Goal: Communication & Community: Share content

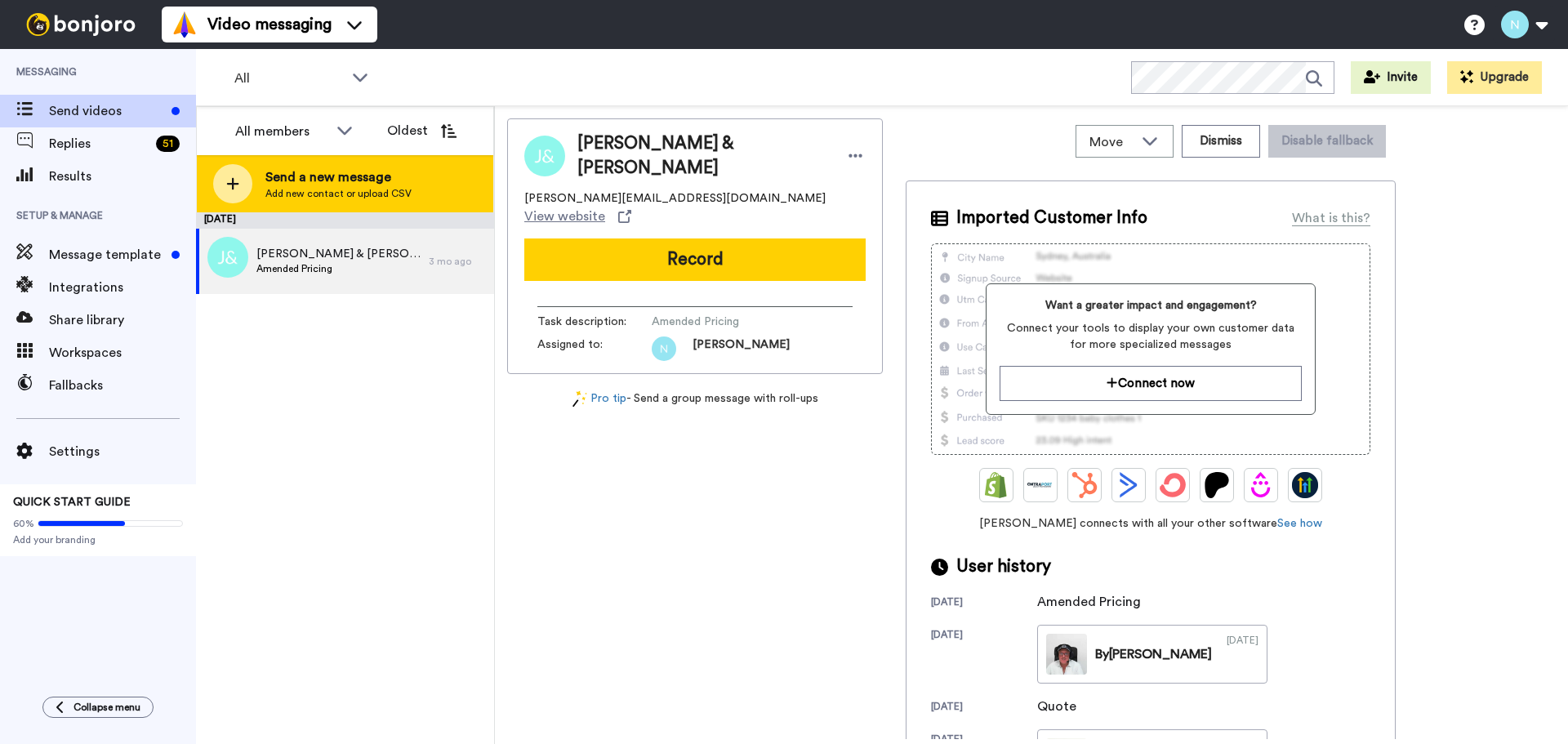
click at [310, 173] on span "Send a new message" at bounding box center [338, 177] width 146 height 19
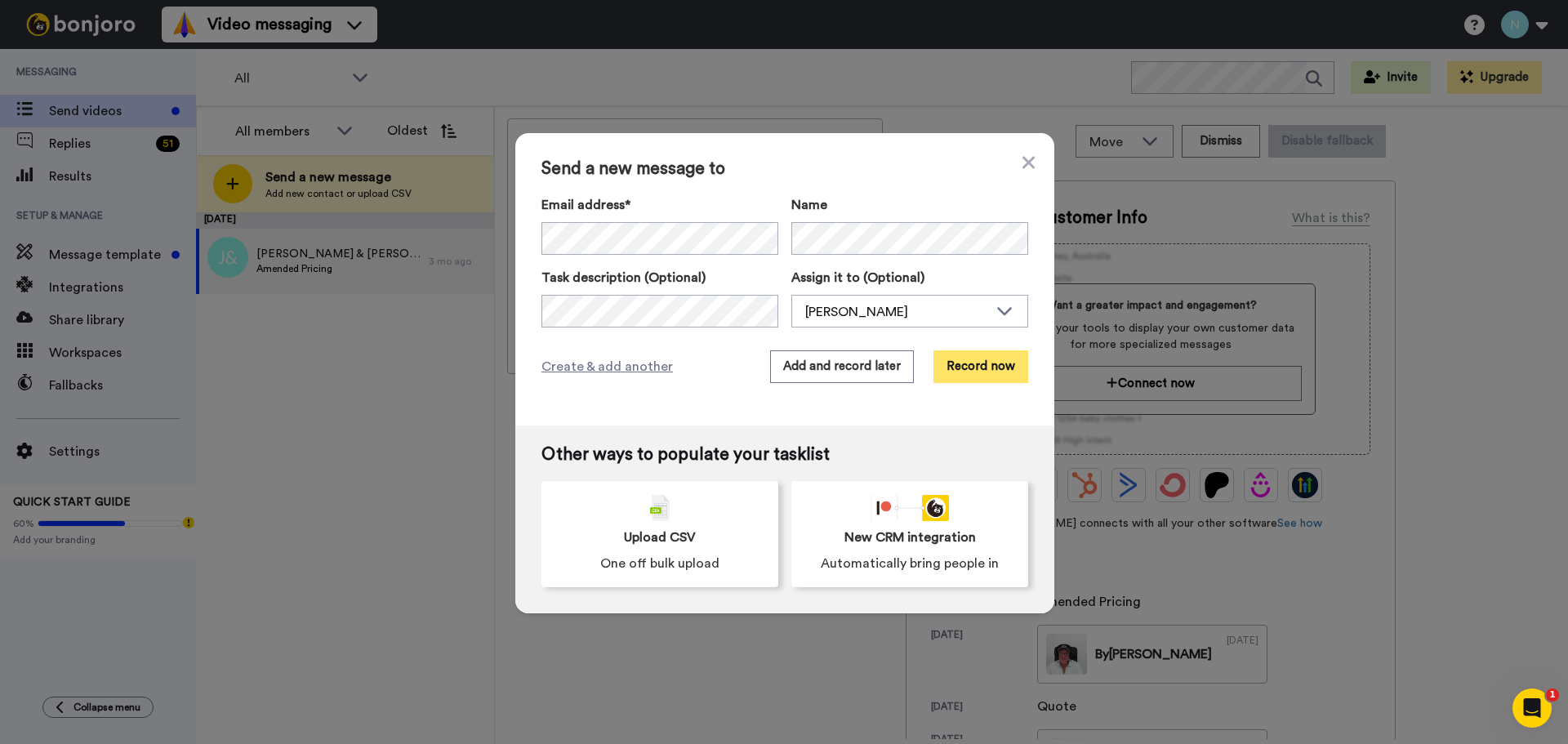
click at [974, 360] on button "Record now" at bounding box center [981, 367] width 95 height 33
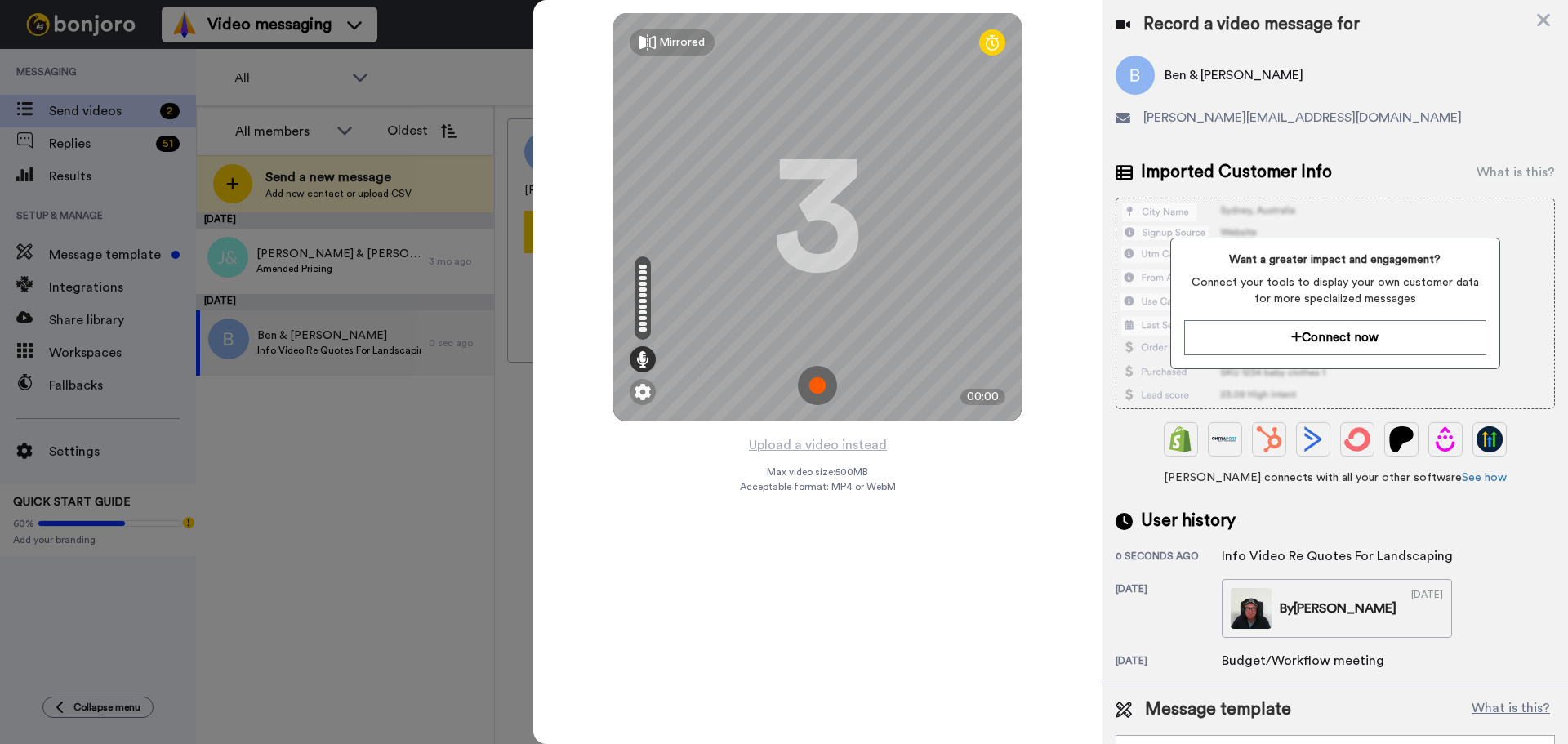
click at [817, 382] on img at bounding box center [817, 385] width 39 height 39
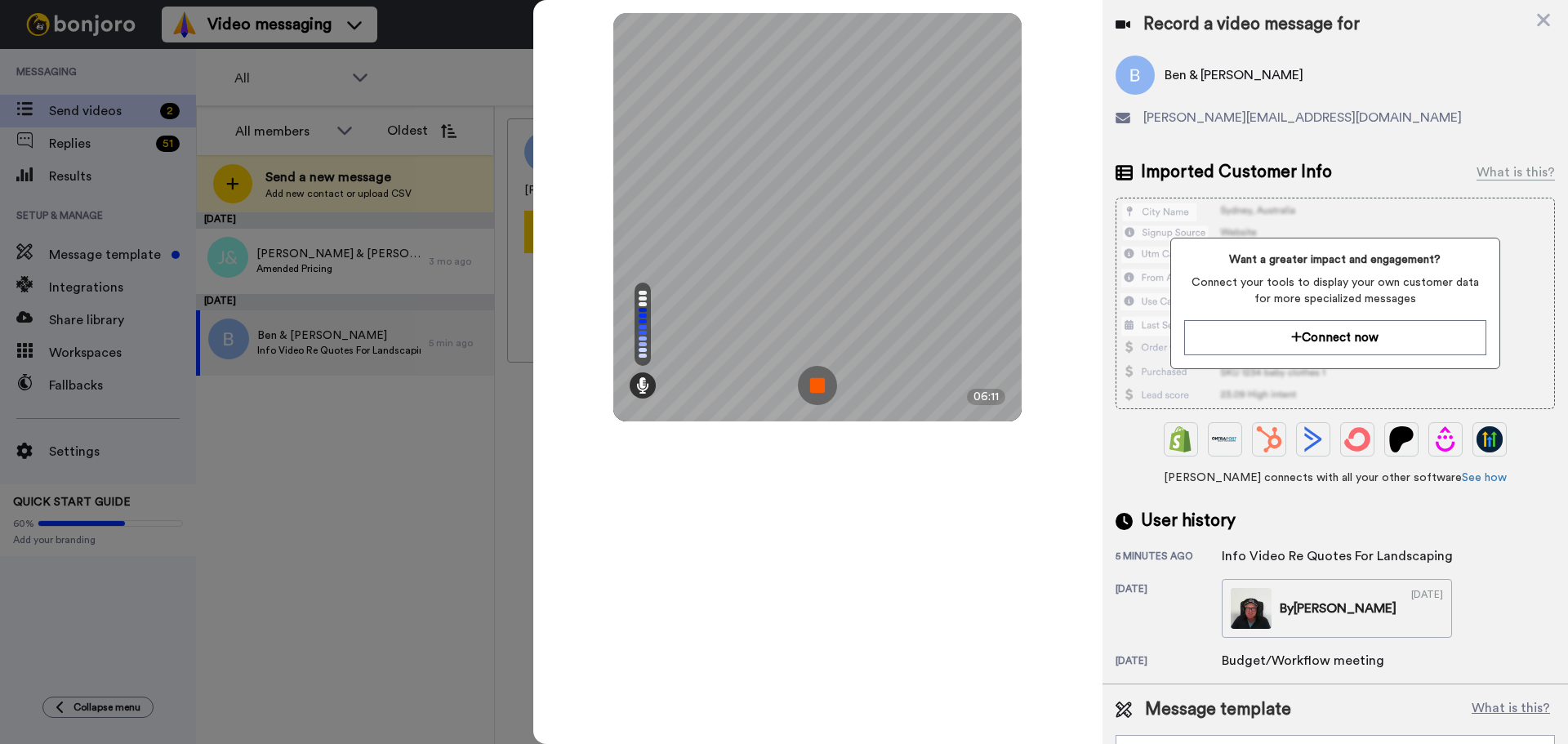
click at [819, 383] on img at bounding box center [817, 385] width 39 height 39
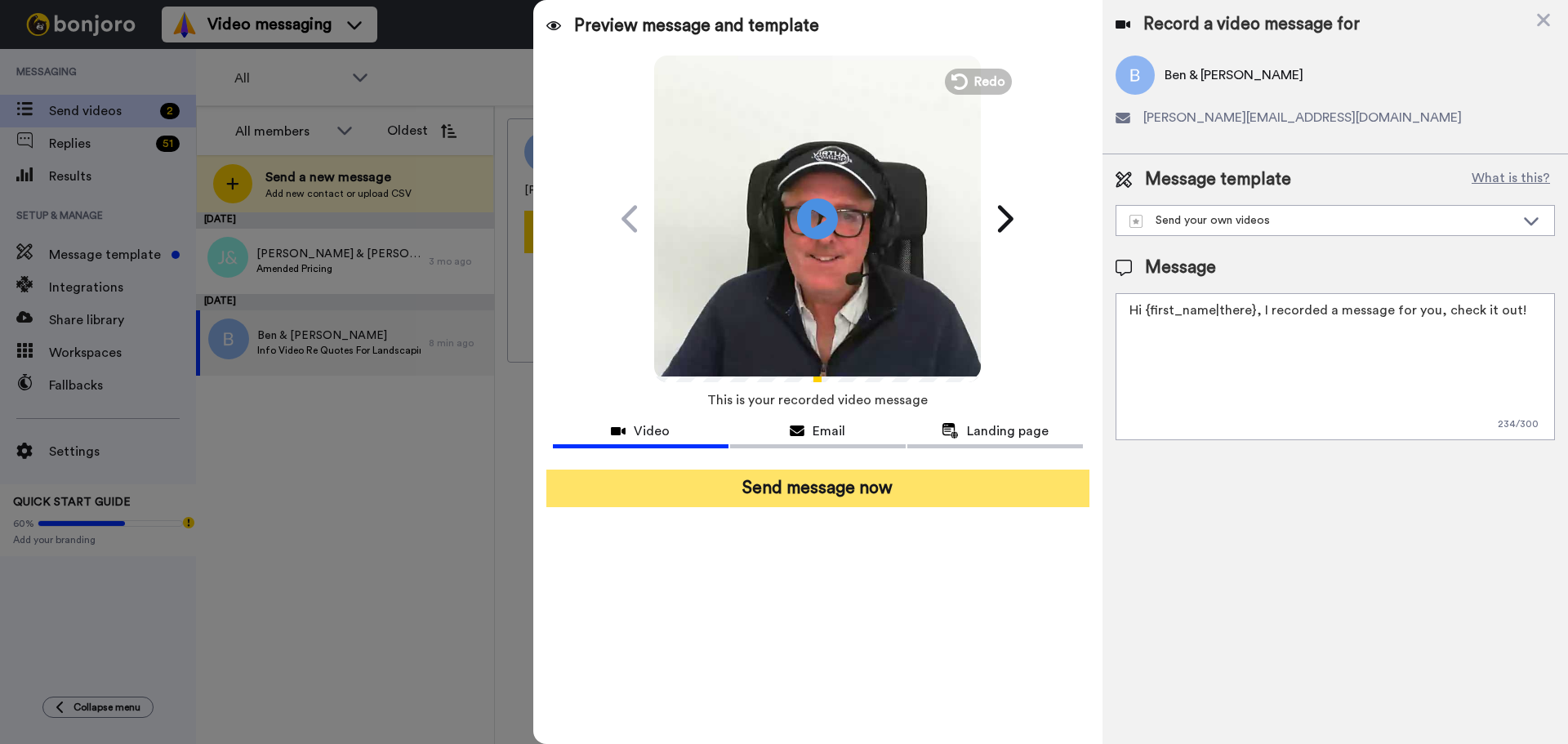
click at [827, 484] on button "Send message now" at bounding box center [817, 488] width 543 height 38
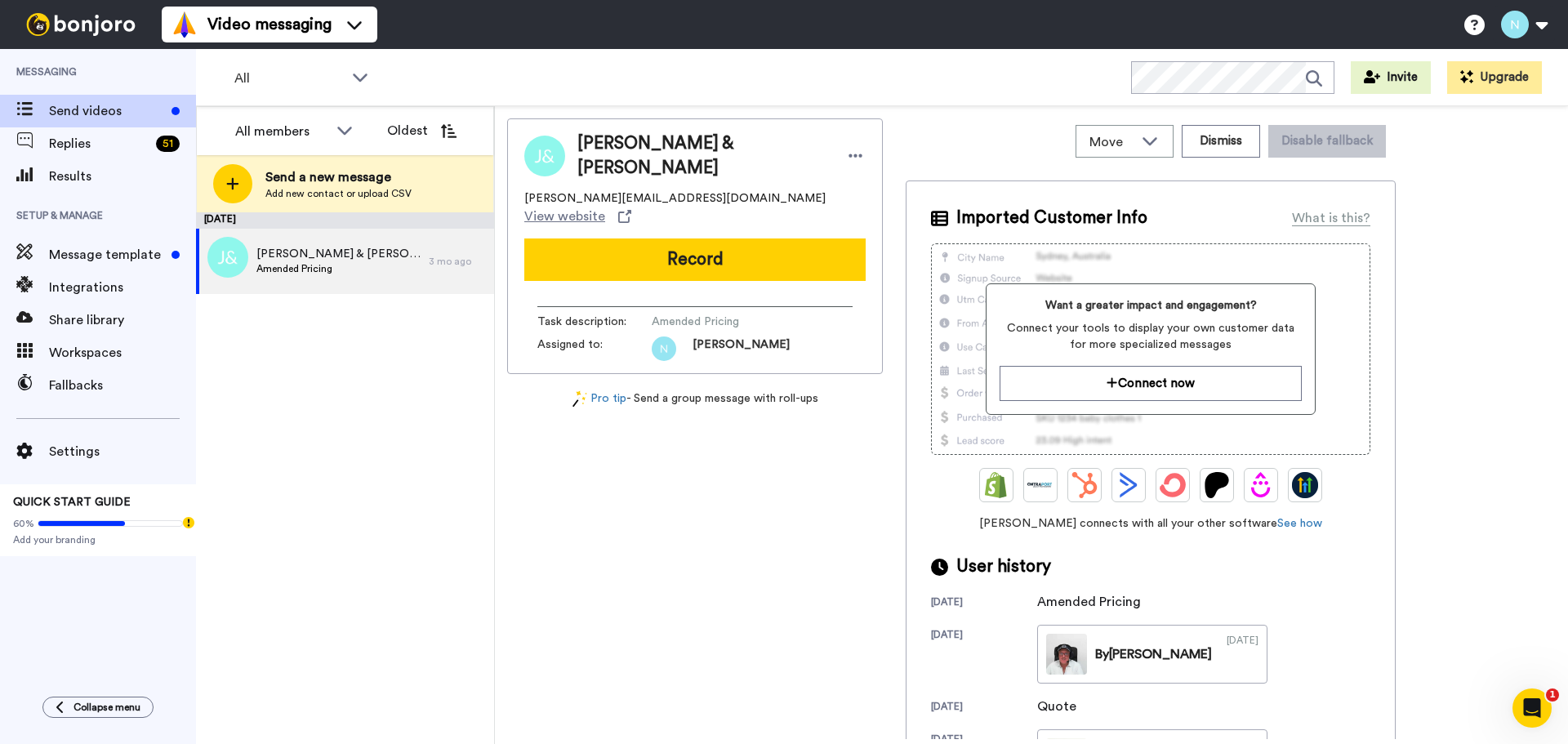
click at [543, 387] on div "[PERSON_NAME] & [PERSON_NAME] [PERSON_NAME][EMAIL_ADDRESS][DOMAIN_NAME] View we…" at bounding box center [695, 429] width 376 height 621
